Goal: Information Seeking & Learning: Learn about a topic

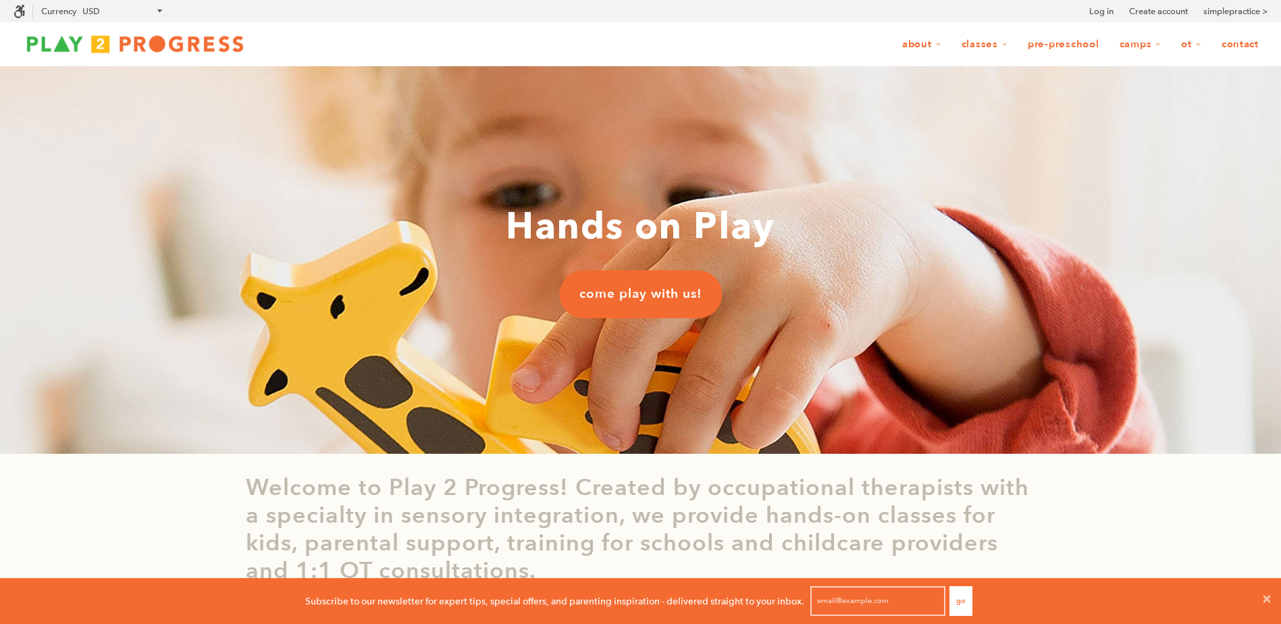
scroll to position [1, 11]
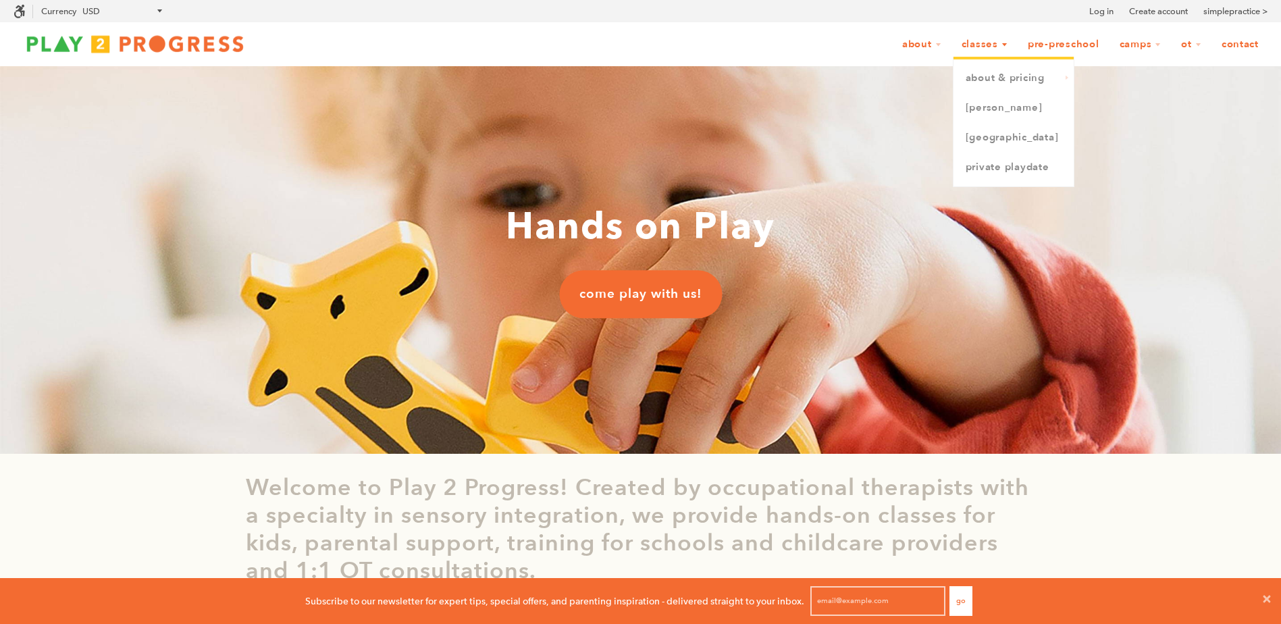
click at [986, 42] on link "Classes" at bounding box center [984, 45] width 63 height 26
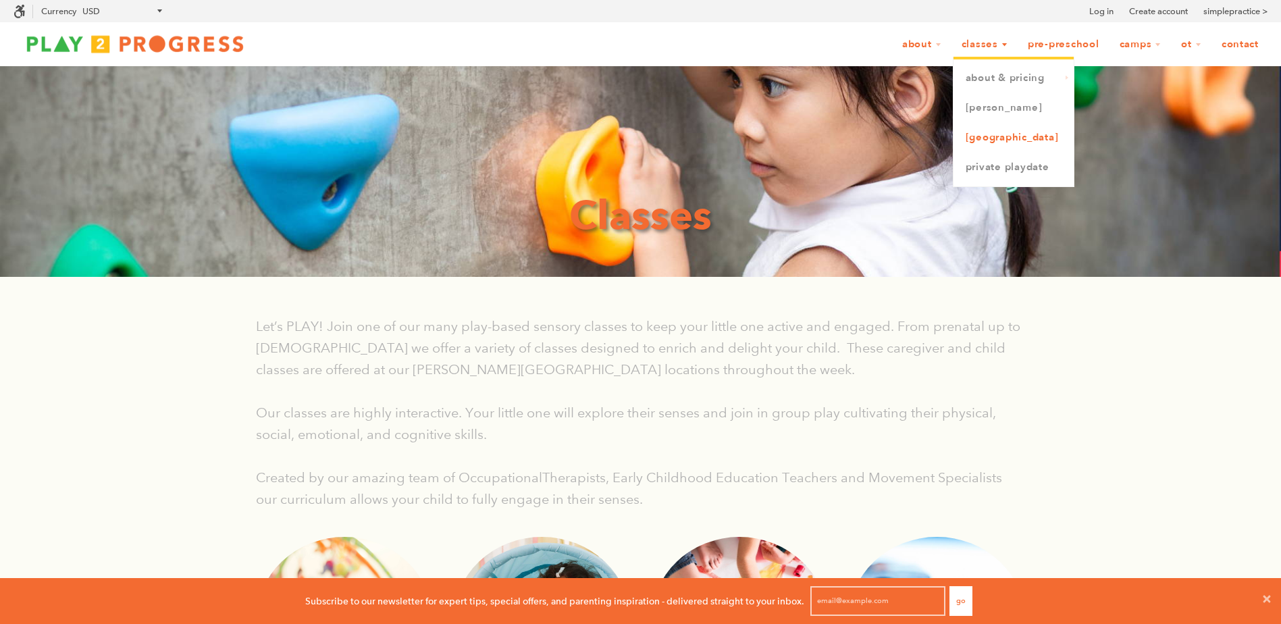
click at [992, 136] on link "[GEOGRAPHIC_DATA]" at bounding box center [1013, 138] width 120 height 30
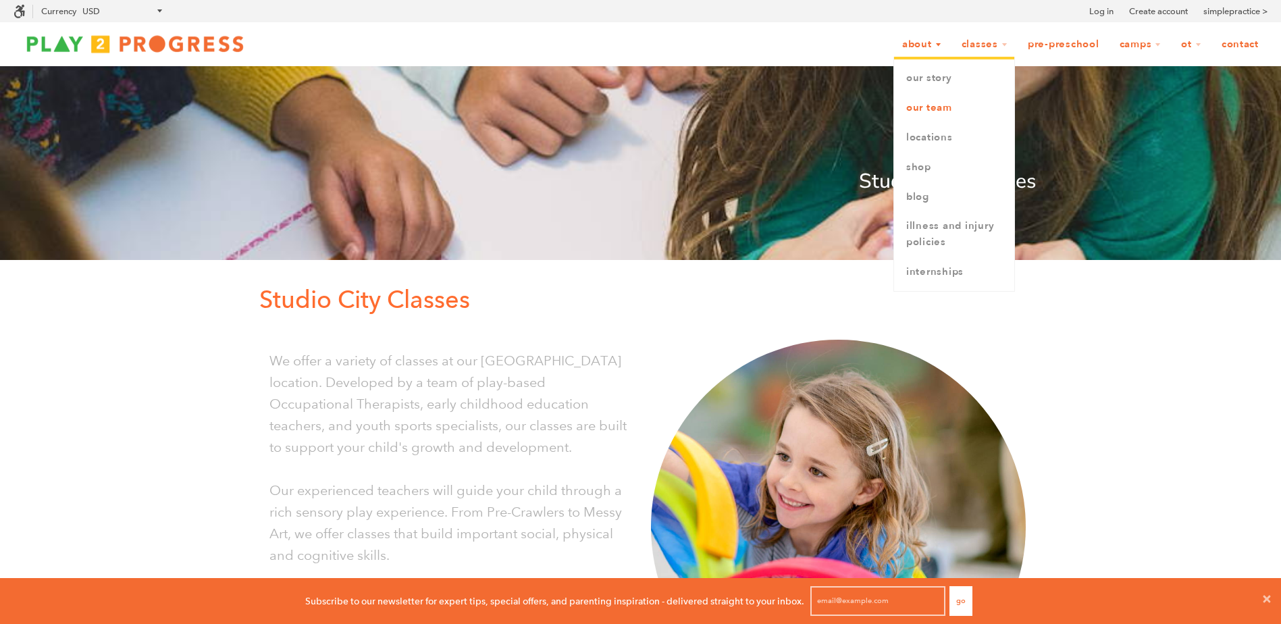
click at [930, 107] on link "Our Team" at bounding box center [954, 108] width 120 height 30
